Goal: Information Seeking & Learning: Check status

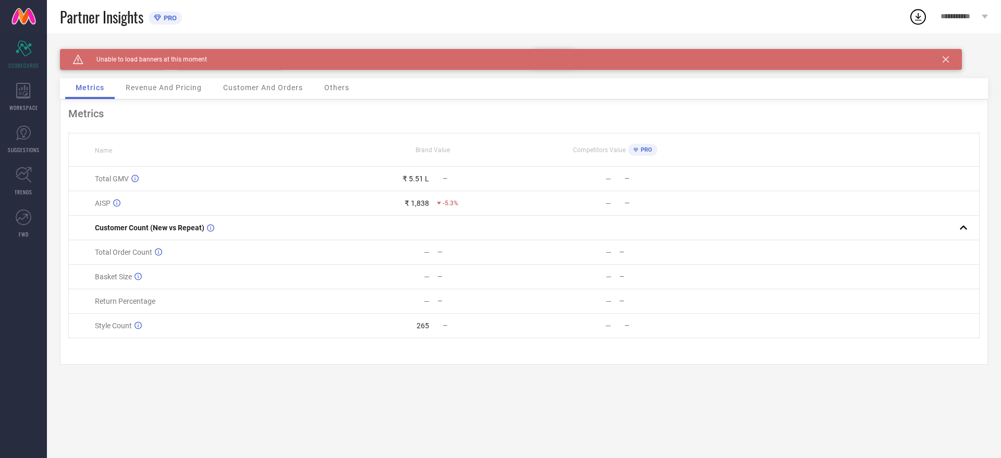
click at [951, 55] on div "Caution Created with Sketch. Unable to load banners at this moment" at bounding box center [511, 59] width 902 height 21
click at [943, 58] on icon at bounding box center [946, 59] width 6 height 6
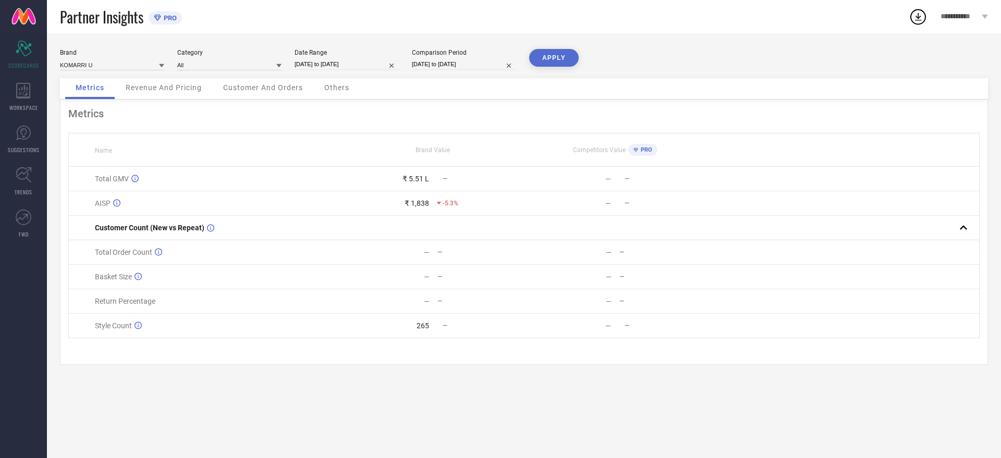
click at [362, 57] on div "Date Range [DATE] to [DATE]" at bounding box center [347, 59] width 104 height 21
select select "6"
select select "2025"
select select "7"
select select "2025"
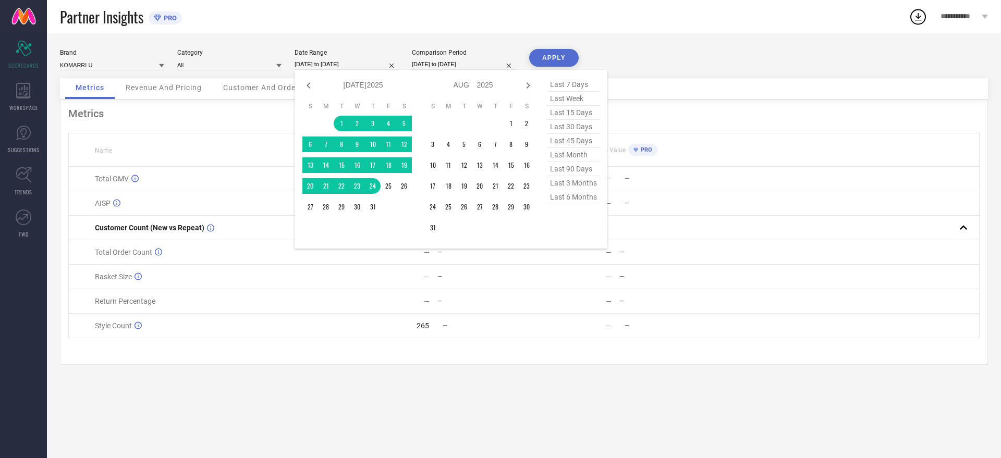
click at [362, 65] on input "[DATE] to [DATE]" at bounding box center [347, 64] width 104 height 11
click at [523, 83] on icon at bounding box center [528, 85] width 13 height 13
select select "7"
select select "2025"
select select "8"
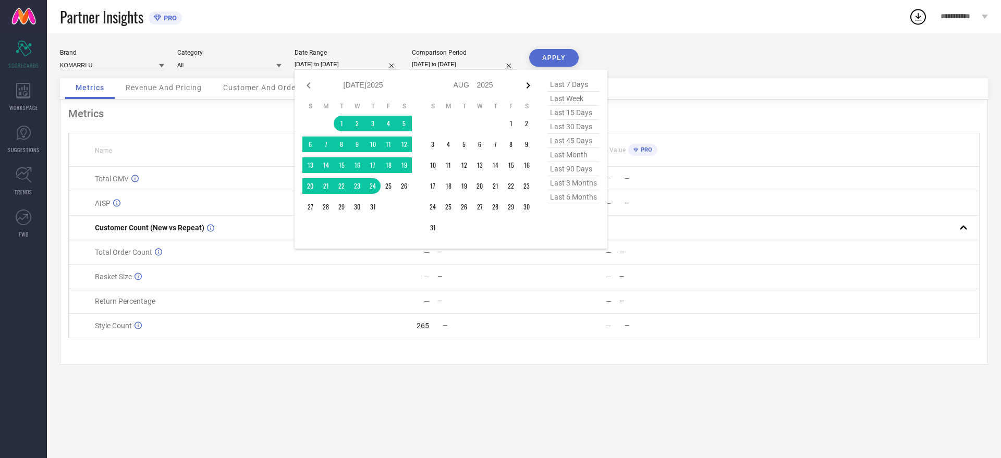
select select "2025"
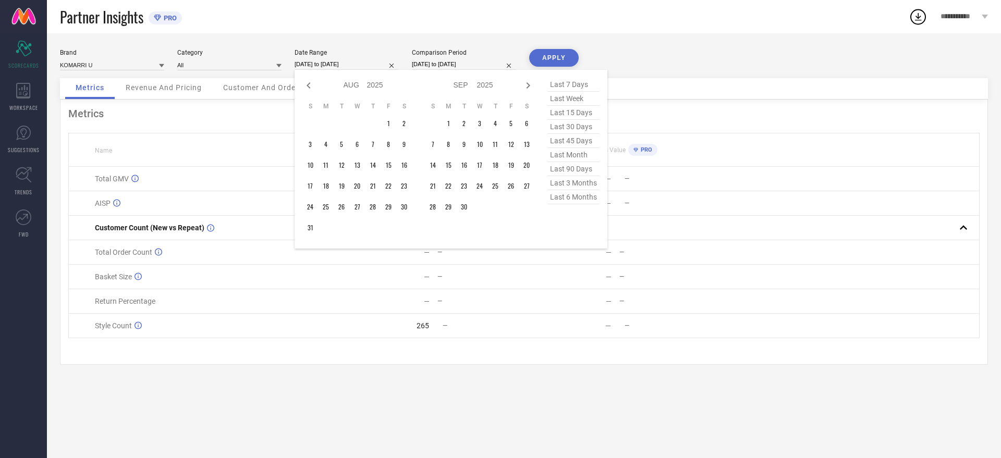
click at [523, 83] on icon at bounding box center [528, 85] width 13 height 13
select select "8"
select select "2025"
select select "9"
select select "2025"
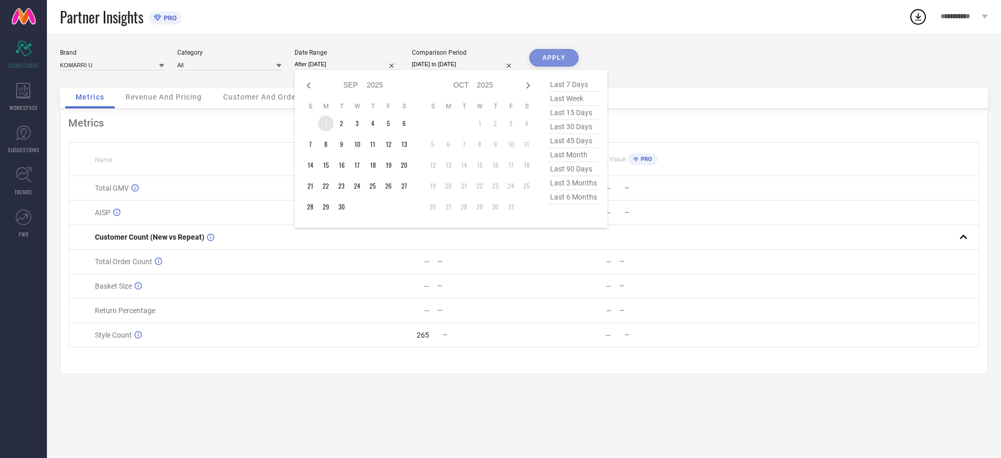
click at [327, 124] on td "1" at bounding box center [326, 124] width 16 height 16
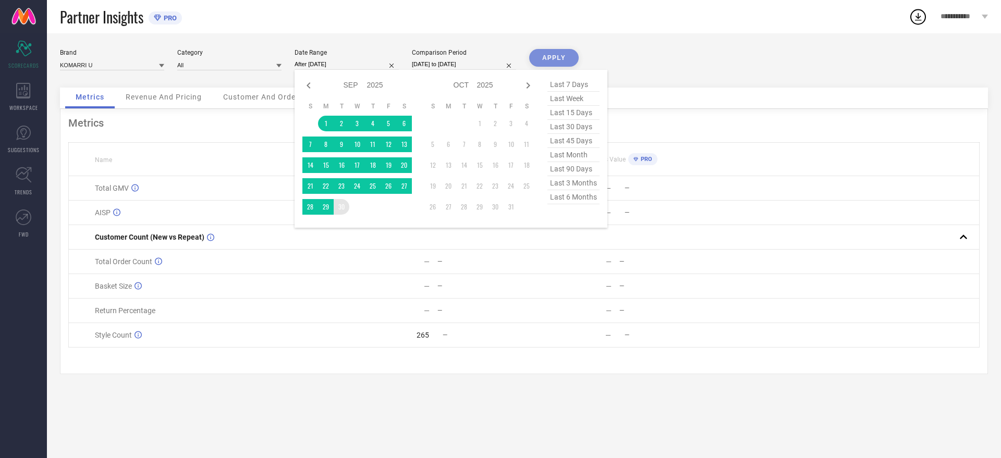
type input "[DATE] to [DATE]"
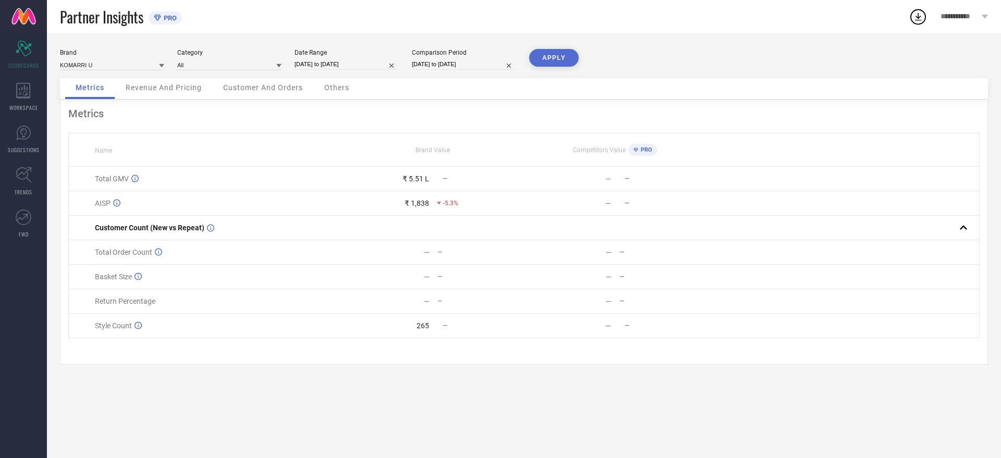
click at [566, 56] on button "APPLY" at bounding box center [554, 58] width 50 height 18
click at [199, 91] on span "Revenue And Pricing" at bounding box center [164, 87] width 76 height 8
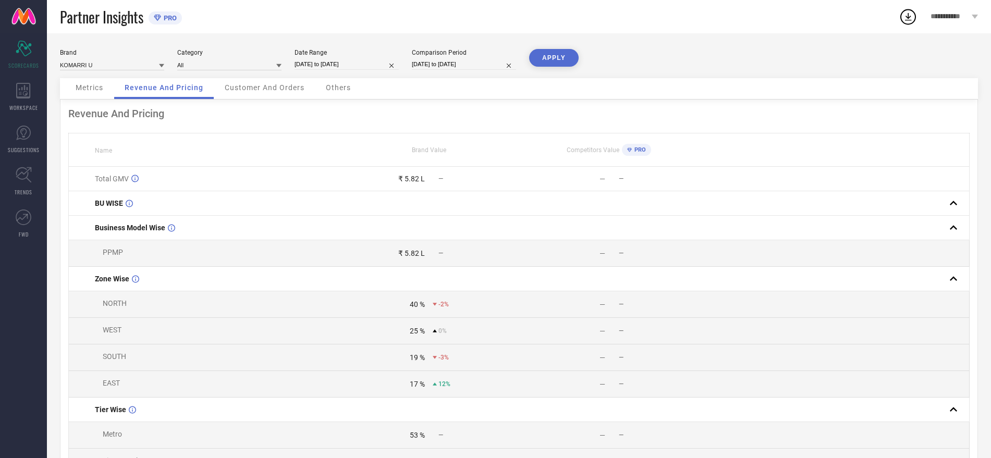
click at [256, 90] on span "Customer And Orders" at bounding box center [265, 87] width 80 height 8
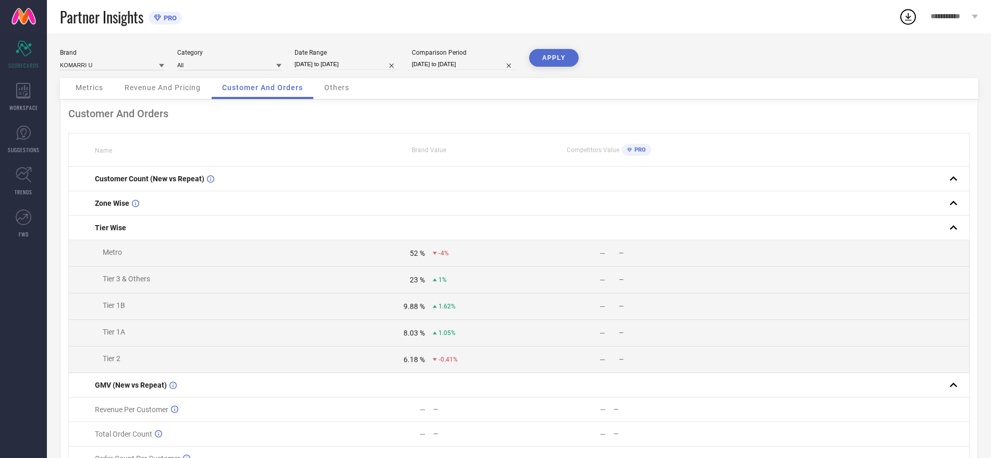
click at [322, 80] on div "Others" at bounding box center [337, 88] width 46 height 21
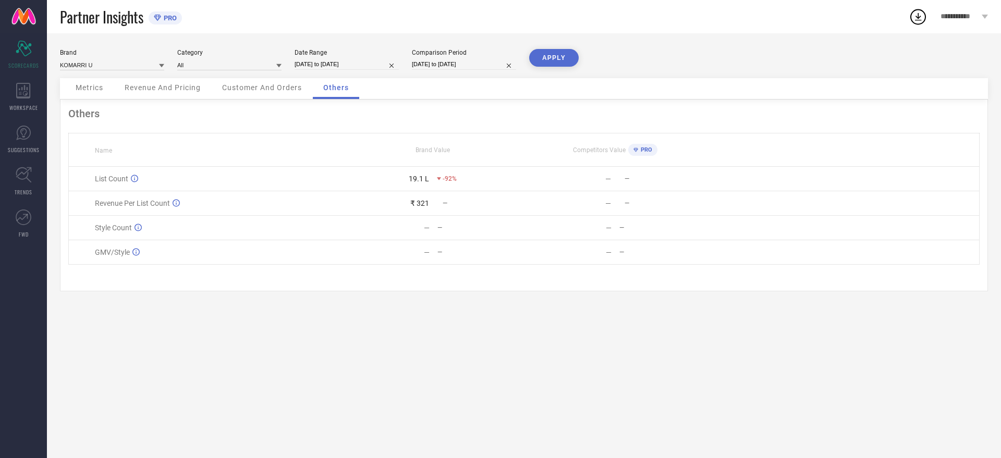
click at [322, 80] on div "Others" at bounding box center [336, 88] width 46 height 21
click at [89, 83] on span "Metrics" at bounding box center [90, 87] width 28 height 8
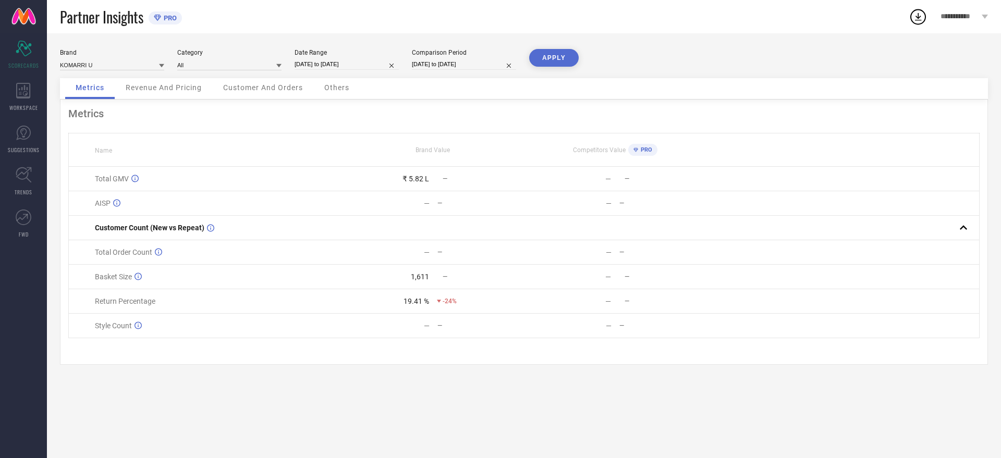
click at [167, 86] on span "Revenue And Pricing" at bounding box center [164, 87] width 76 height 8
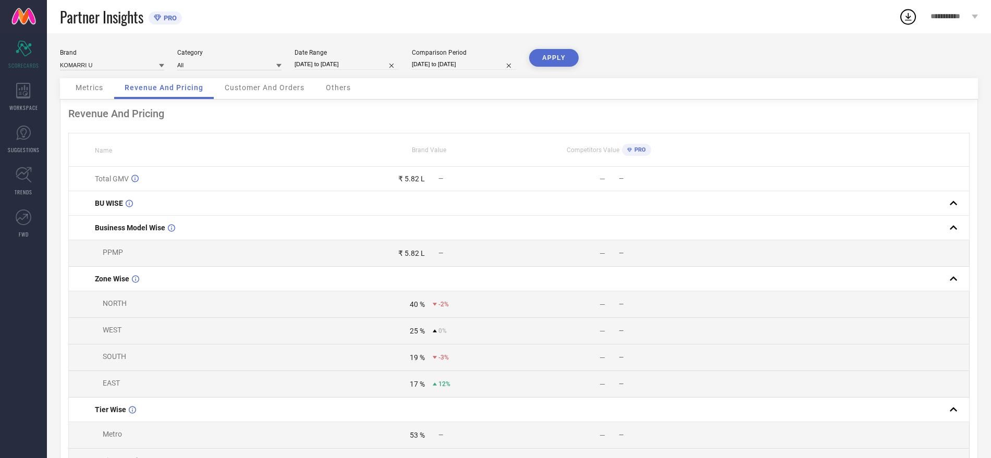
click at [87, 87] on span "Metrics" at bounding box center [90, 87] width 28 height 8
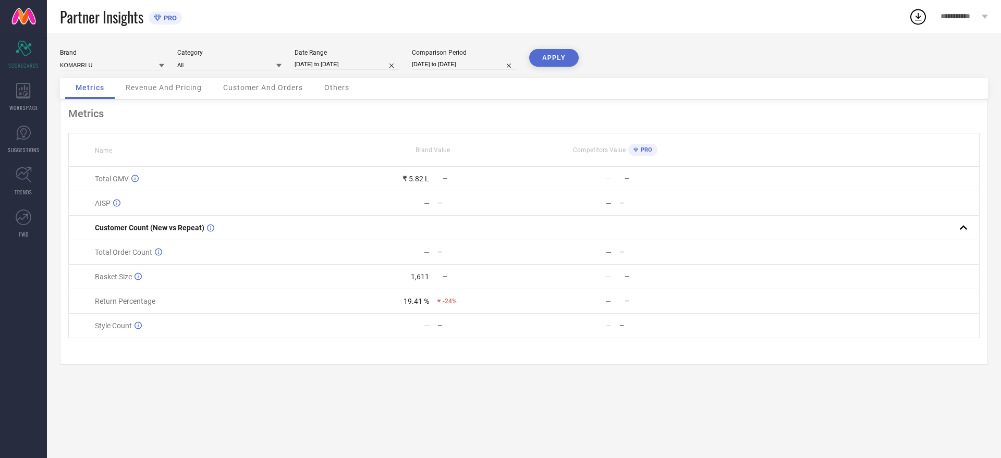
click at [281, 90] on span "Customer And Orders" at bounding box center [263, 87] width 80 height 8
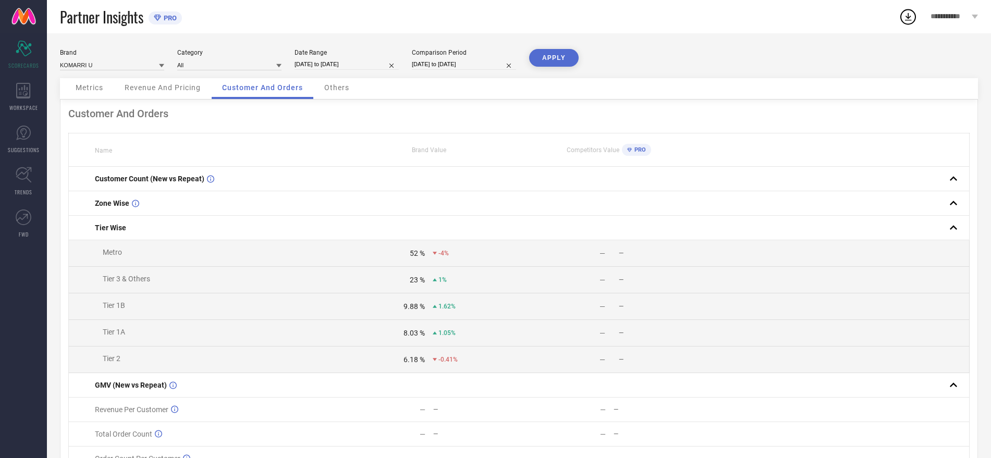
click at [338, 90] on span "Others" at bounding box center [336, 87] width 25 height 8
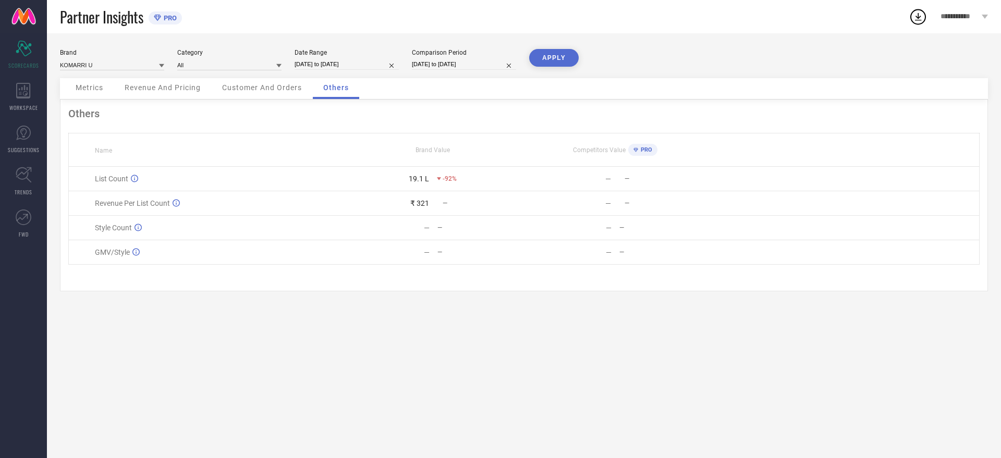
click at [551, 52] on button "APPLY" at bounding box center [554, 58] width 50 height 18
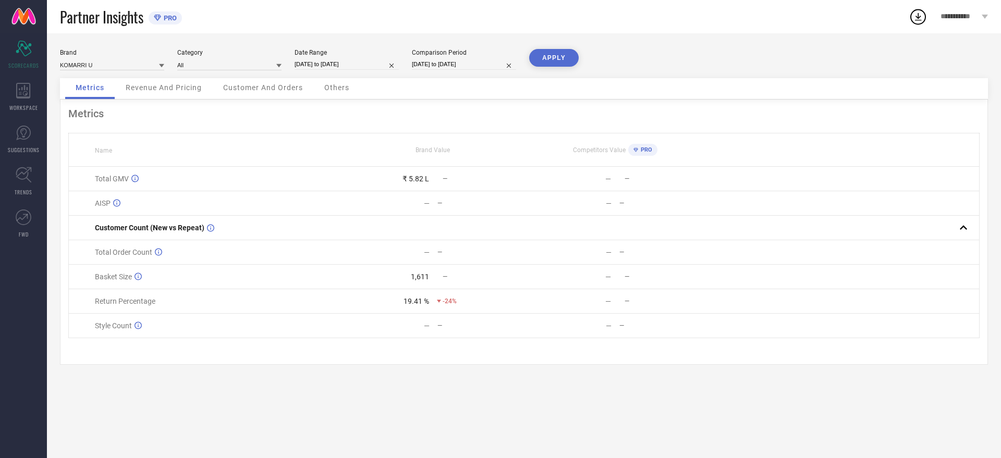
click at [643, 148] on span "PRO" at bounding box center [645, 150] width 14 height 7
click at [33, 96] on div "WORKSPACE" at bounding box center [23, 97] width 47 height 42
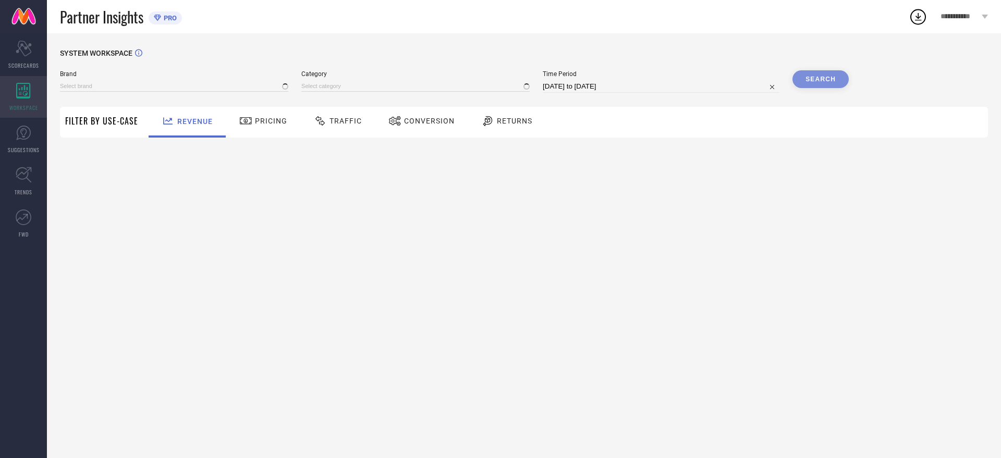
type input "KOMARRI U"
type input "All"
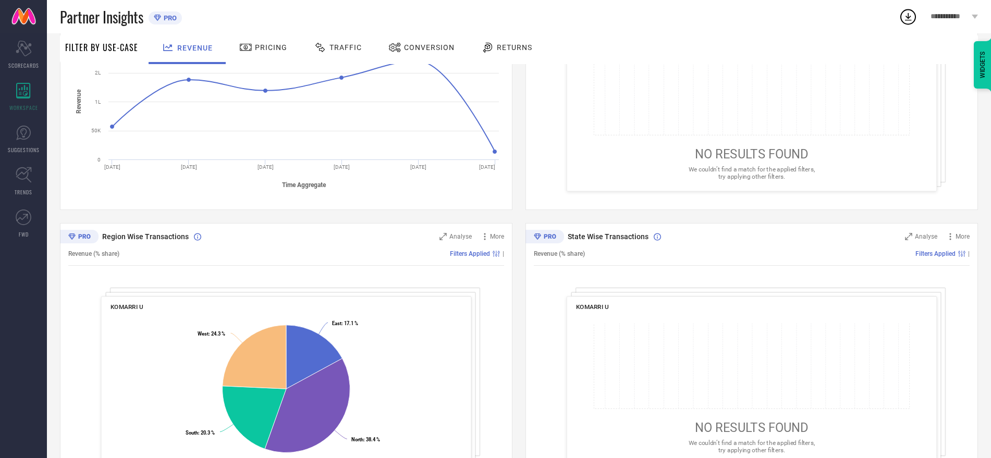
scroll to position [272, 0]
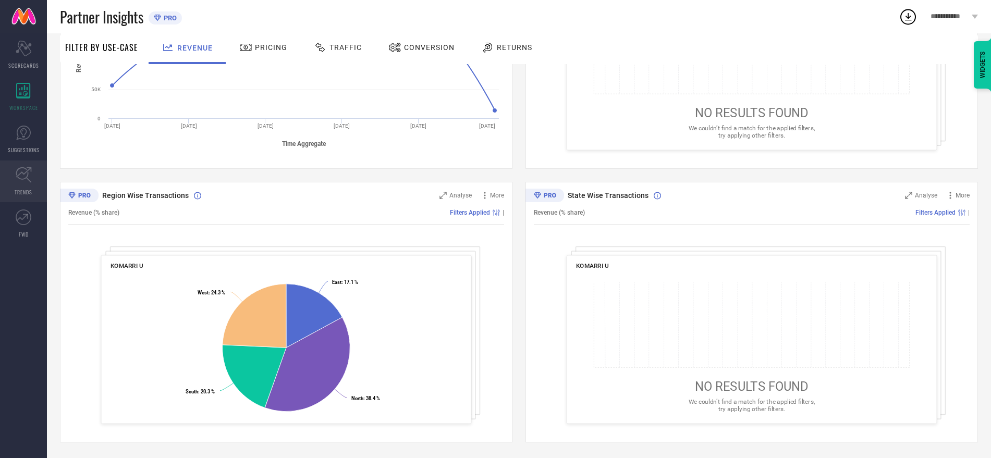
click at [25, 185] on link "TRENDS" at bounding box center [23, 182] width 47 height 42
